Goal: Task Accomplishment & Management: Manage account settings

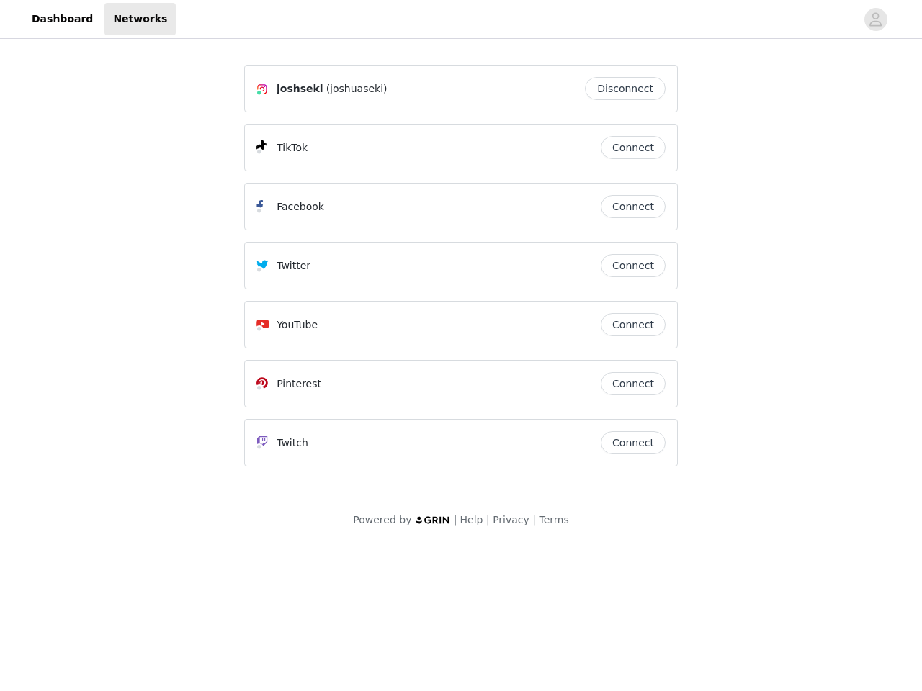
click at [461, 272] on div "Twitter" at bounding box center [428, 265] width 344 height 17
click at [461, 19] on div at bounding box center [516, 19] width 680 height 32
click at [876, 19] on icon "avatar" at bounding box center [876, 19] width 14 height 23
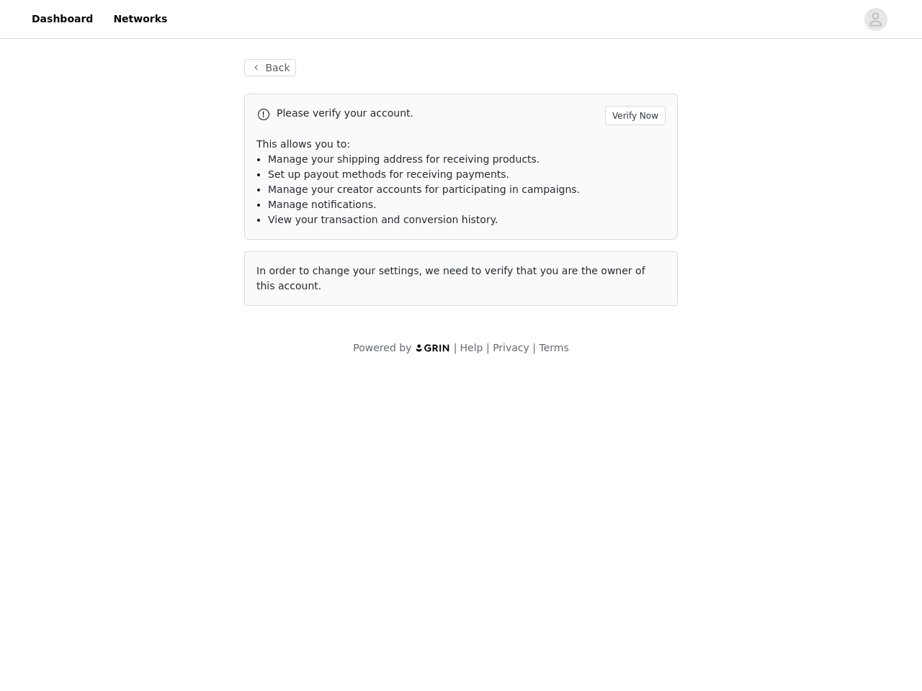
click at [633, 148] on p "This allows you to:" at bounding box center [460, 144] width 409 height 15
click at [633, 207] on li "Manage notifications." at bounding box center [467, 204] width 398 height 15
click at [633, 266] on span "In order to change your settings, we need to verify that you are the owner of t…" at bounding box center [450, 278] width 389 height 27
click at [633, 325] on div "Back Please verify your account. Verify Now This allows you to: Manage your shi…" at bounding box center [461, 191] width 468 height 299
click at [633, 384] on body "Dashboard Networks Back Please verify your account. Verify Now This allows you …" at bounding box center [461, 345] width 922 height 691
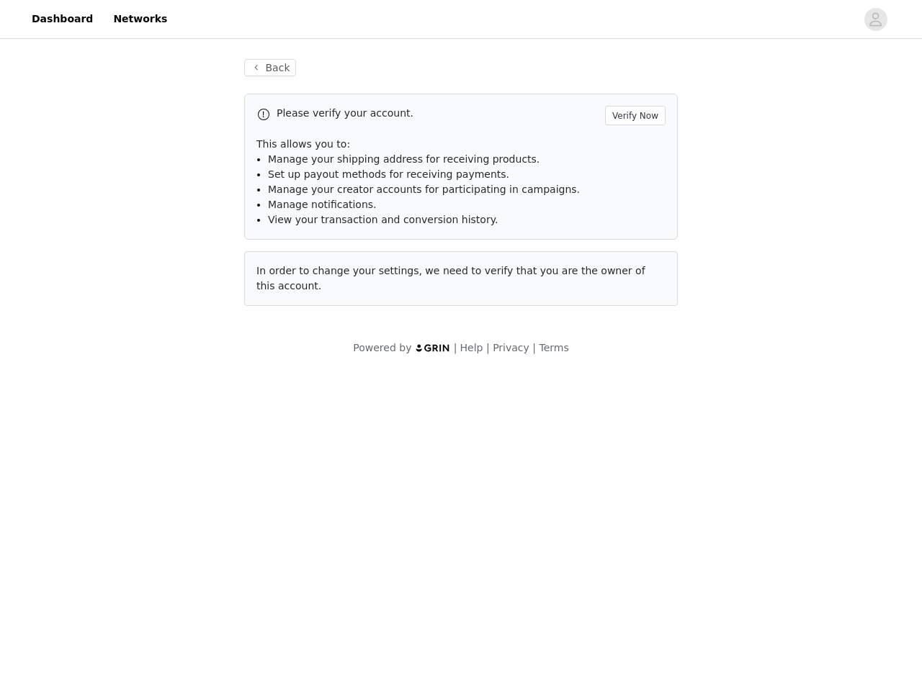
click at [633, 443] on body "Dashboard Networks Back Please verify your account. Verify Now This allows you …" at bounding box center [461, 345] width 922 height 691
